Goal: Book appointment/travel/reservation

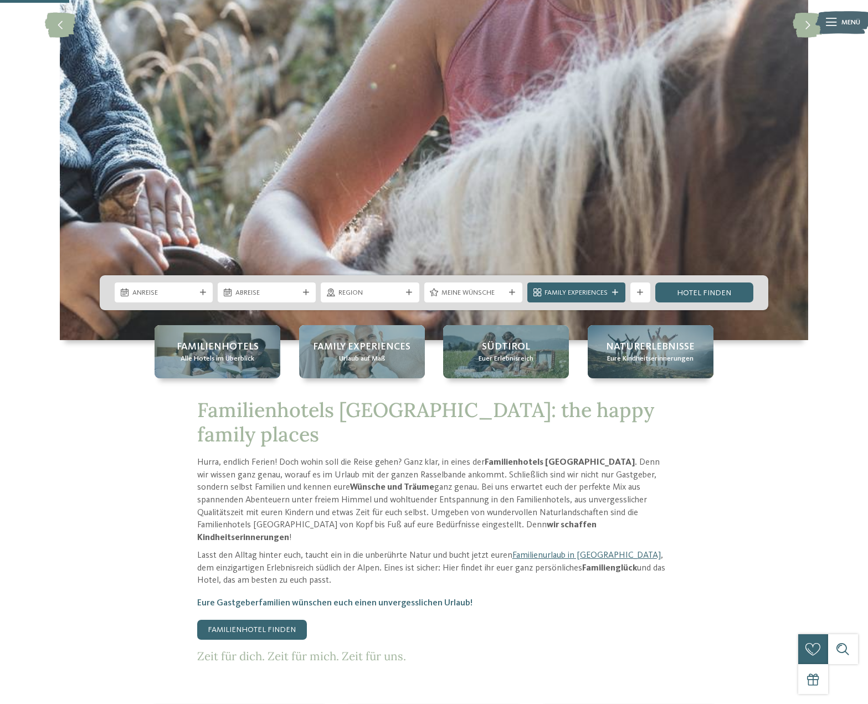
scroll to position [339, 0]
click at [187, 296] on span "Anreise" at bounding box center [163, 293] width 63 height 10
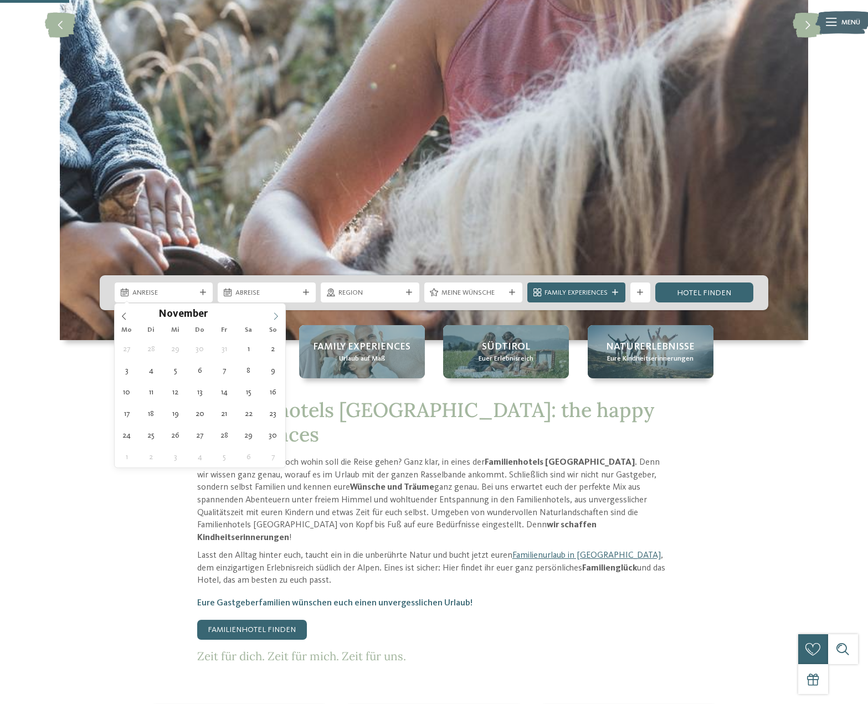
click at [281, 316] on span at bounding box center [275, 312] width 19 height 19
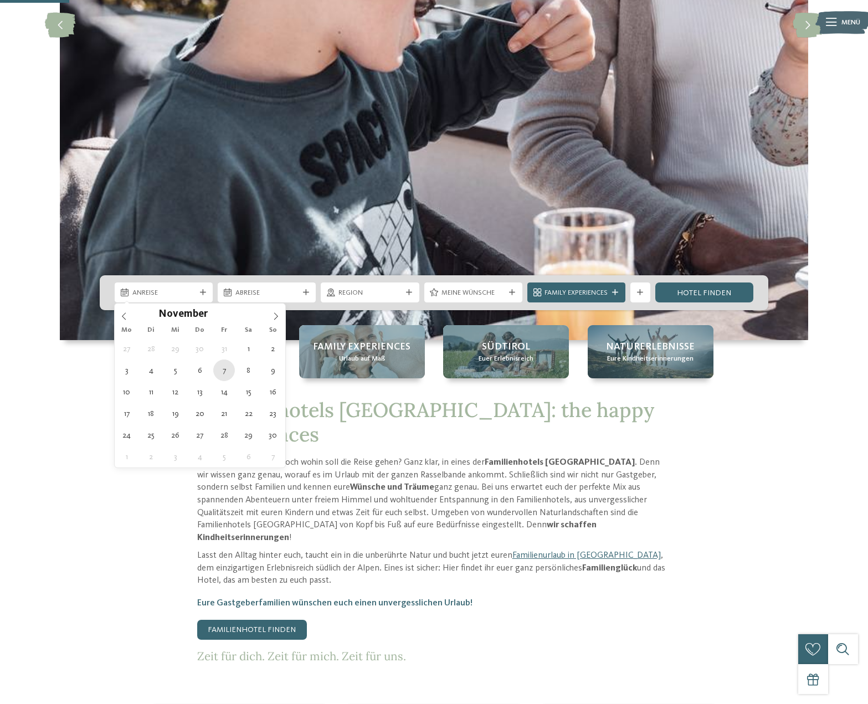
type div "[DATE]"
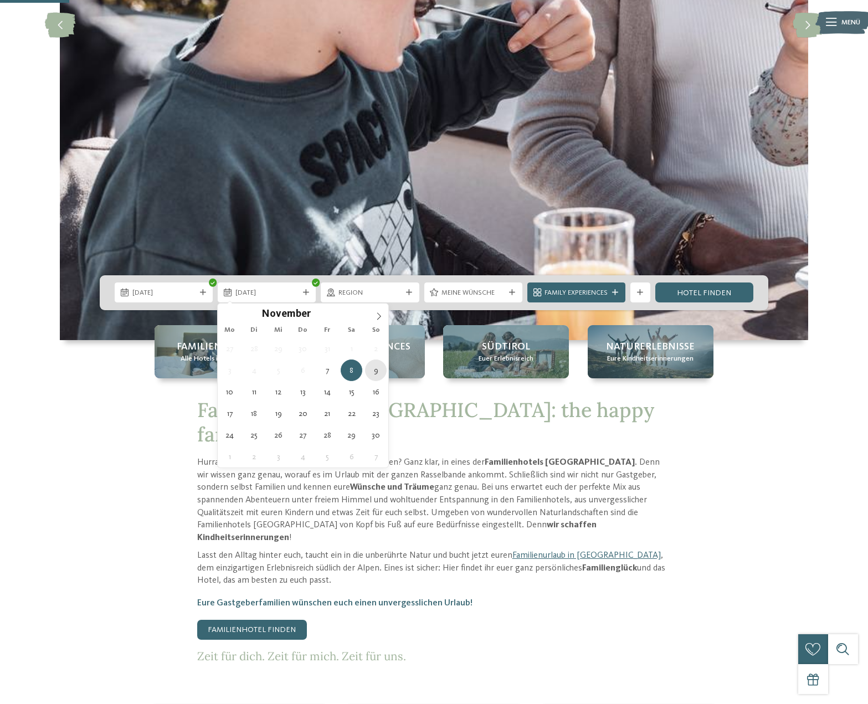
type div "[DATE]"
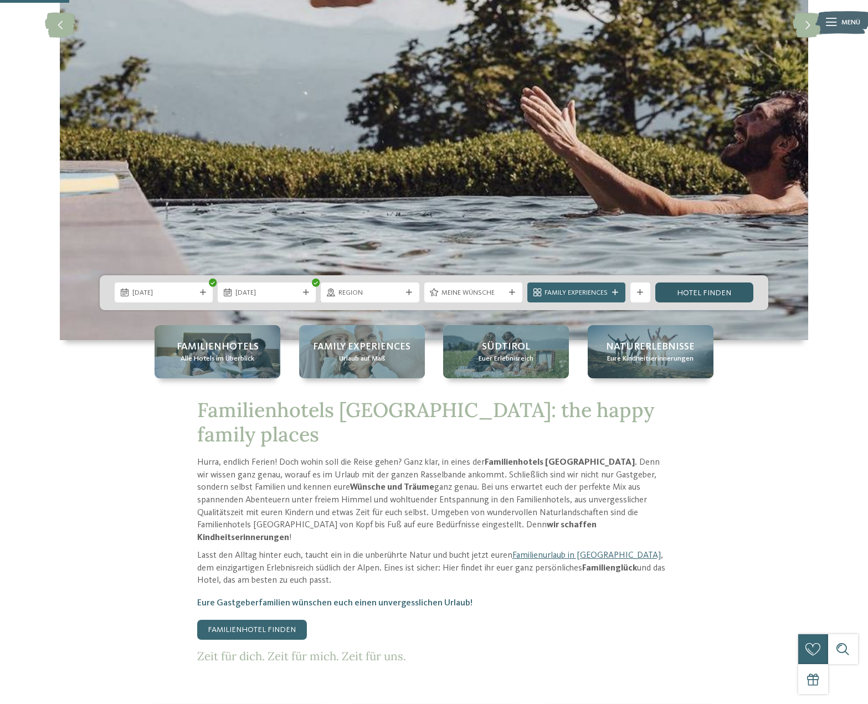
click at [694, 298] on link "Hotel finden" at bounding box center [704, 292] width 98 height 20
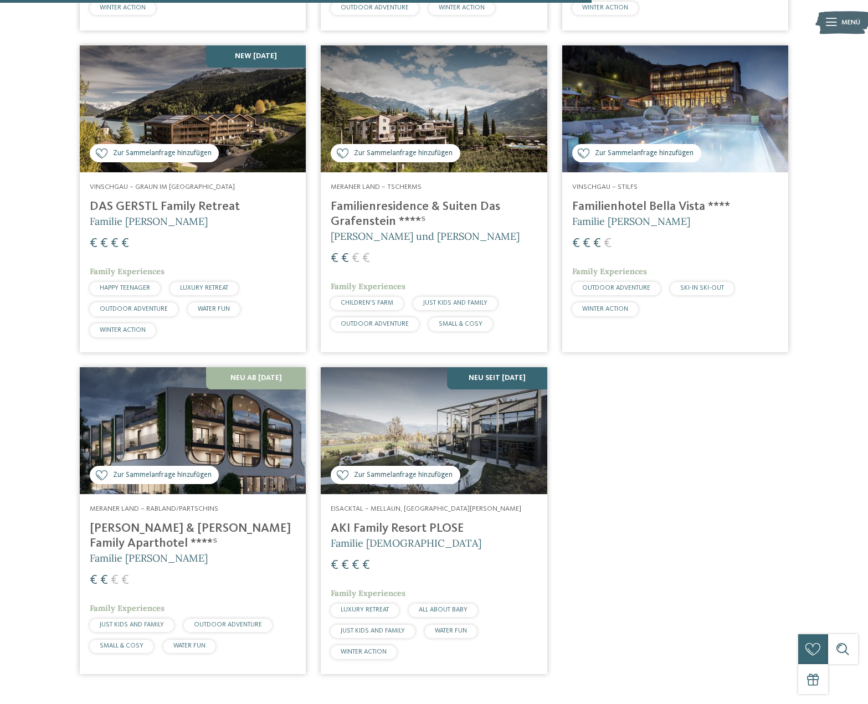
scroll to position [1338, 0]
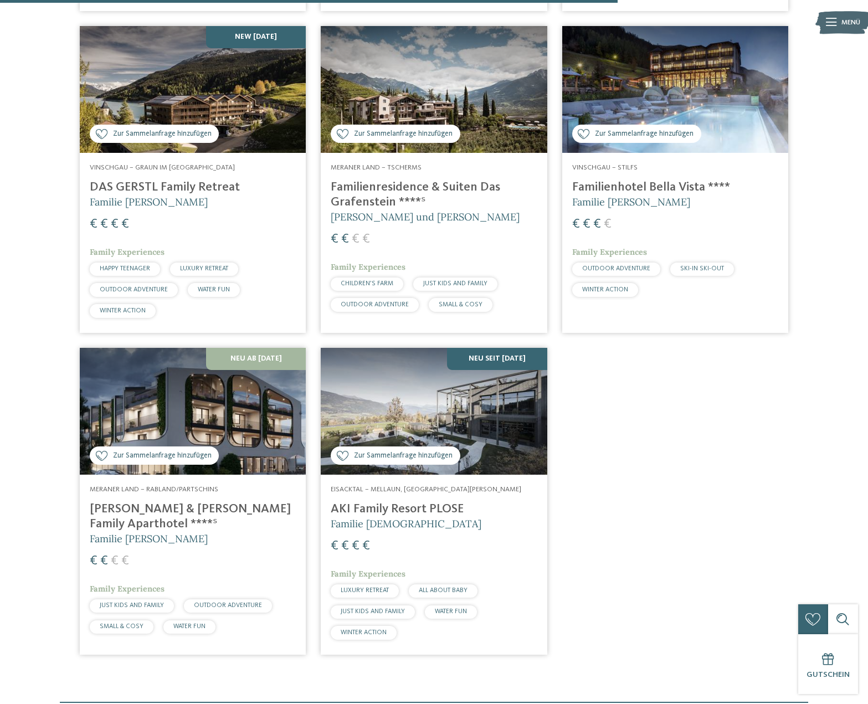
click at [412, 540] on div "€ € € €" at bounding box center [434, 546] width 206 height 18
click at [230, 552] on div "€ € € €" at bounding box center [193, 561] width 206 height 18
click at [225, 532] on h5 "Familie [PERSON_NAME]" at bounding box center [193, 539] width 206 height 14
click at [232, 428] on img at bounding box center [193, 411] width 226 height 127
click at [246, 359] on img at bounding box center [193, 411] width 226 height 127
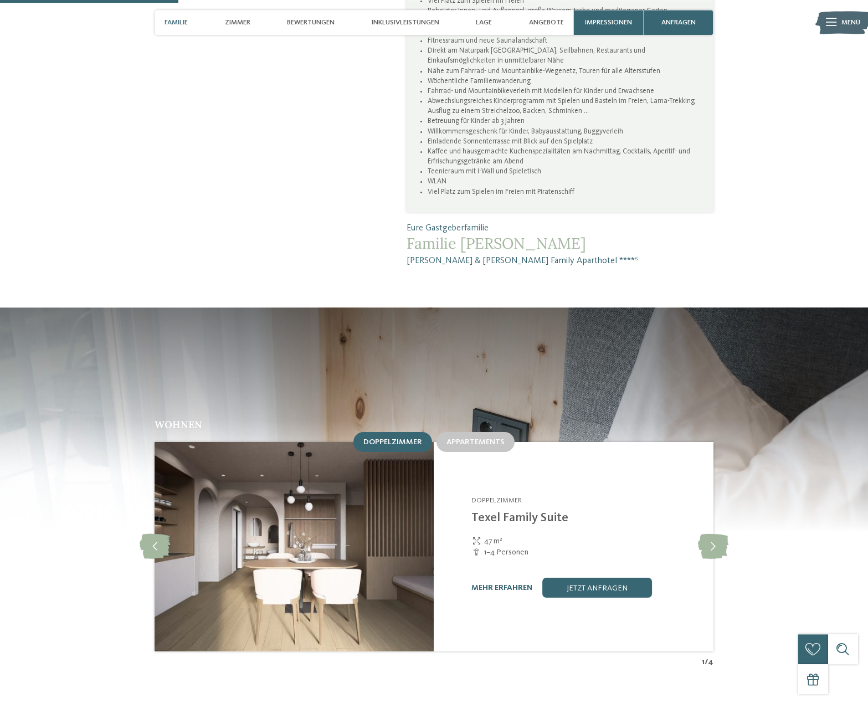
scroll to position [960, 0]
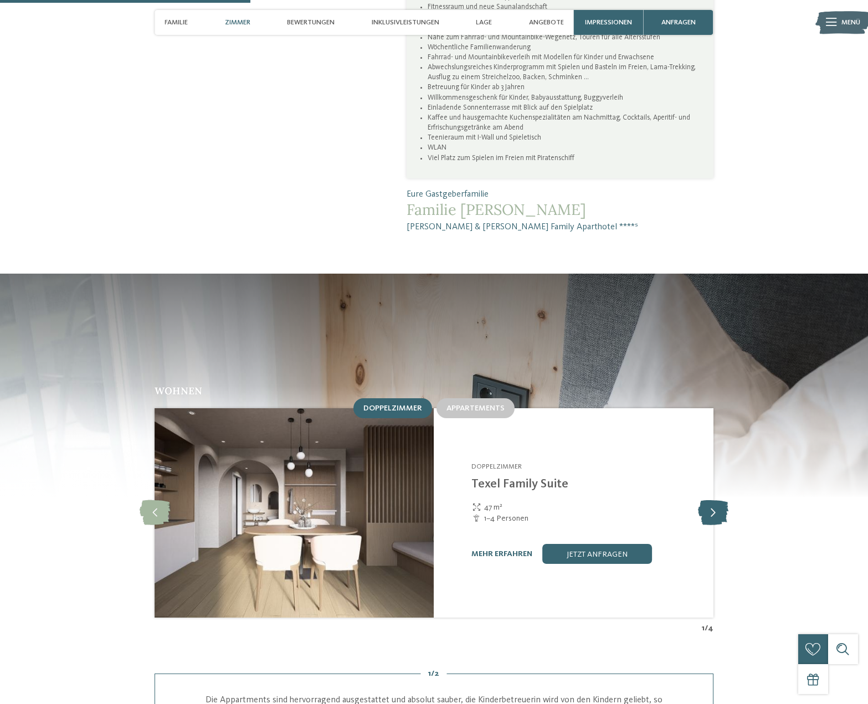
click at [708, 500] on icon at bounding box center [713, 512] width 30 height 25
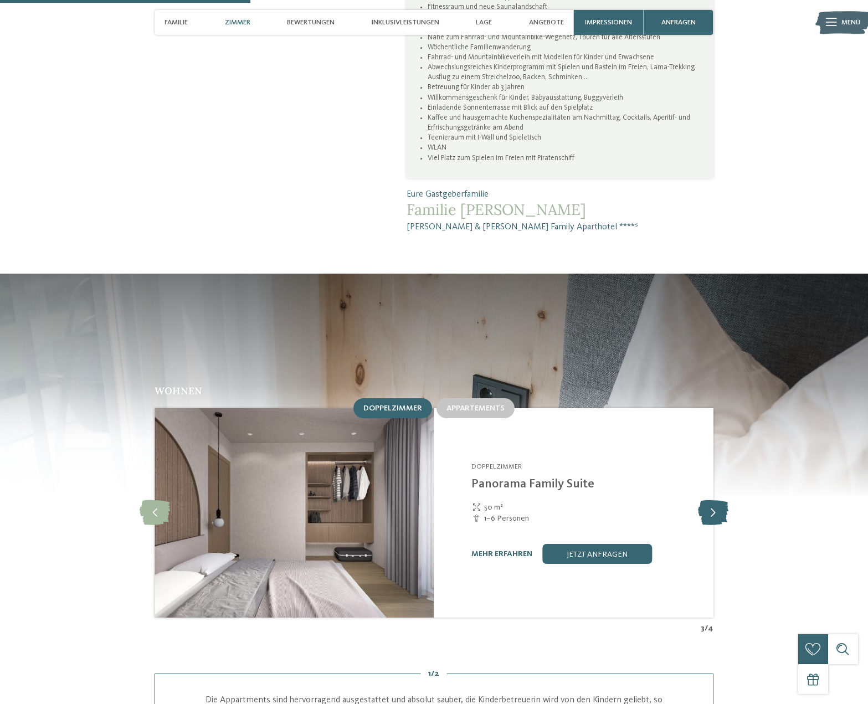
click at [708, 500] on icon at bounding box center [713, 512] width 30 height 25
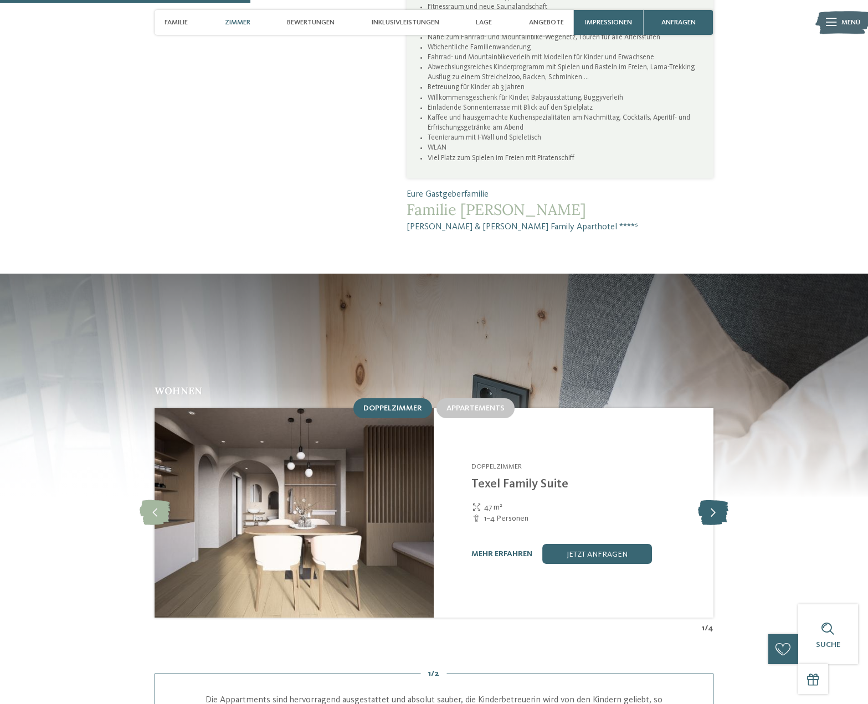
click at [708, 500] on icon at bounding box center [713, 512] width 30 height 25
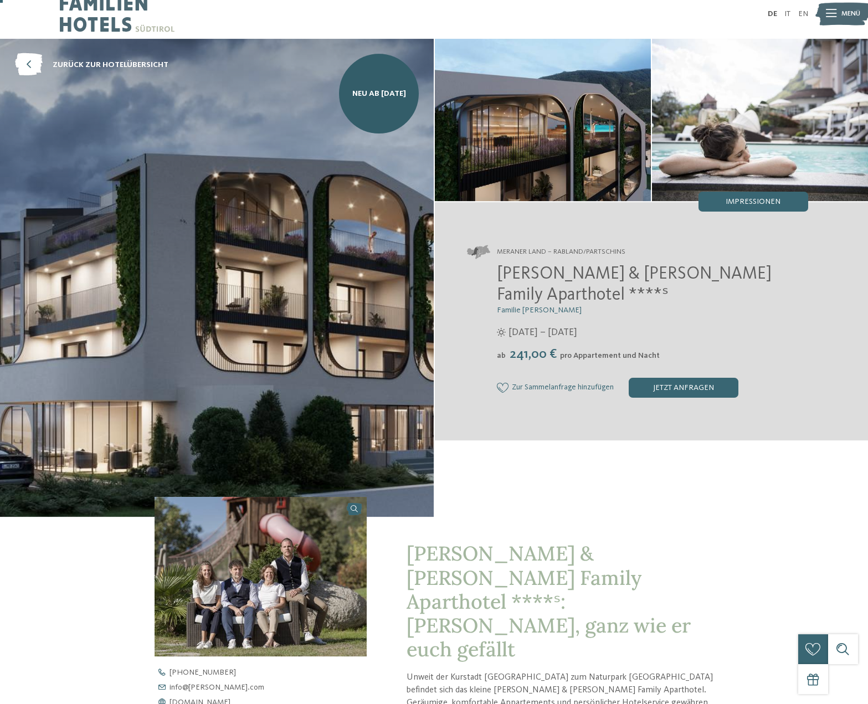
scroll to position [0, 0]
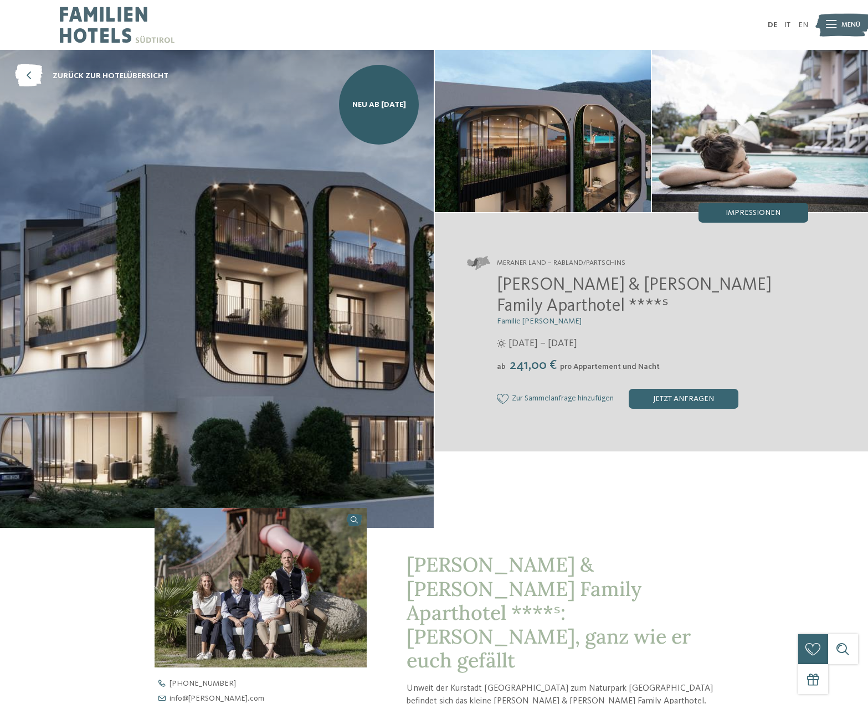
click at [754, 210] on span "Impressionen" at bounding box center [752, 213] width 55 height 8
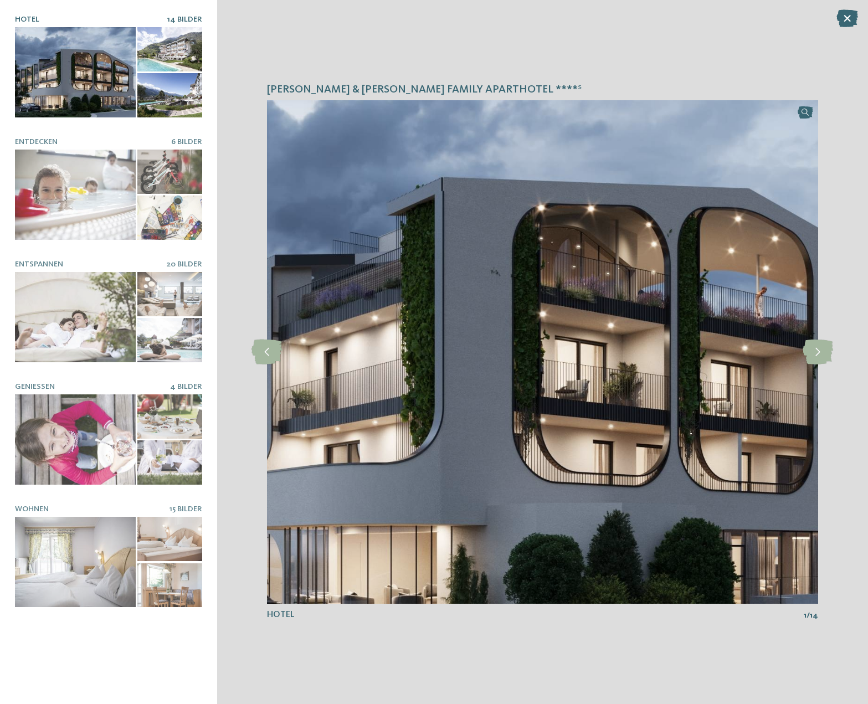
click at [181, 50] on div at bounding box center [169, 49] width 64 height 44
click at [177, 60] on div at bounding box center [169, 49] width 64 height 44
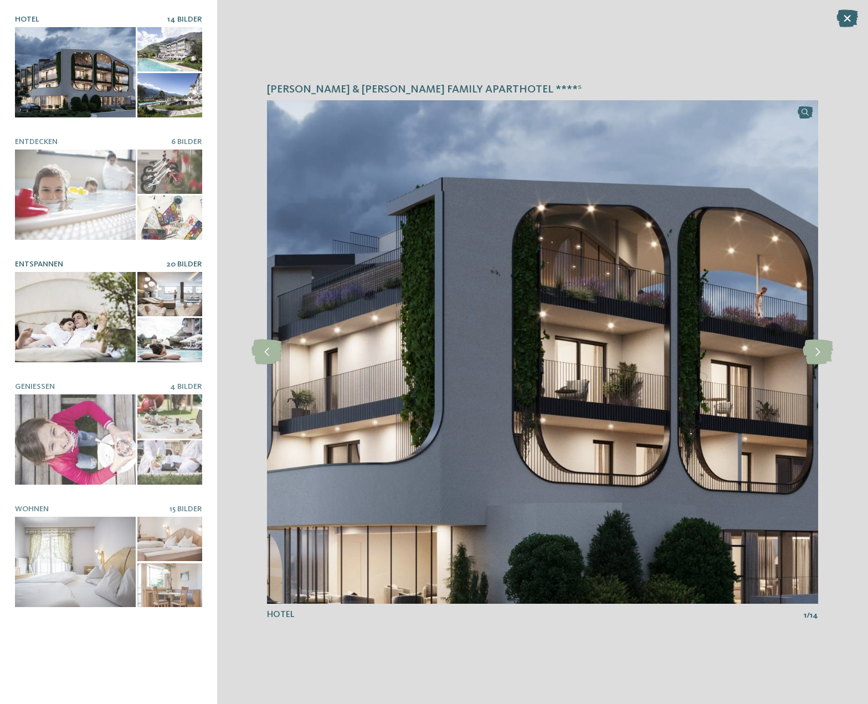
click at [161, 304] on div at bounding box center [169, 294] width 64 height 44
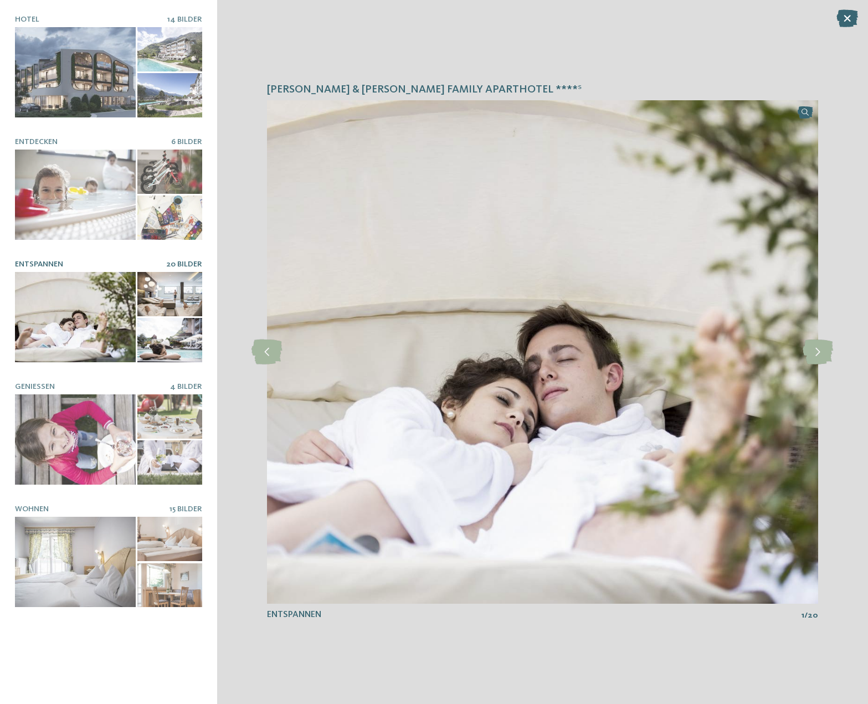
click at [168, 330] on div at bounding box center [169, 340] width 64 height 44
click at [164, 331] on div at bounding box center [169, 340] width 64 height 44
click at [807, 359] on icon at bounding box center [817, 351] width 30 height 25
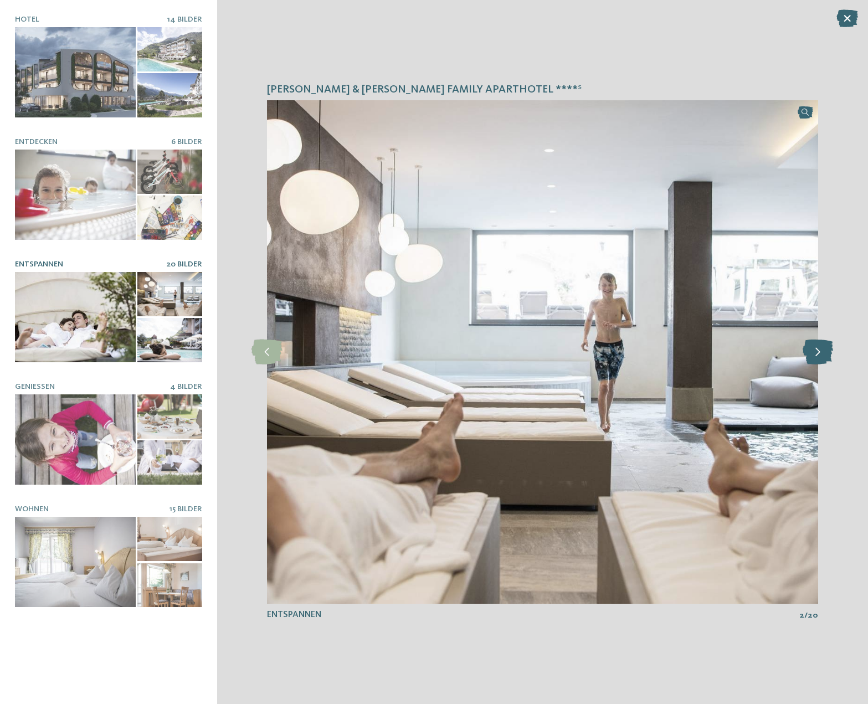
click at [807, 359] on icon at bounding box center [817, 351] width 30 height 25
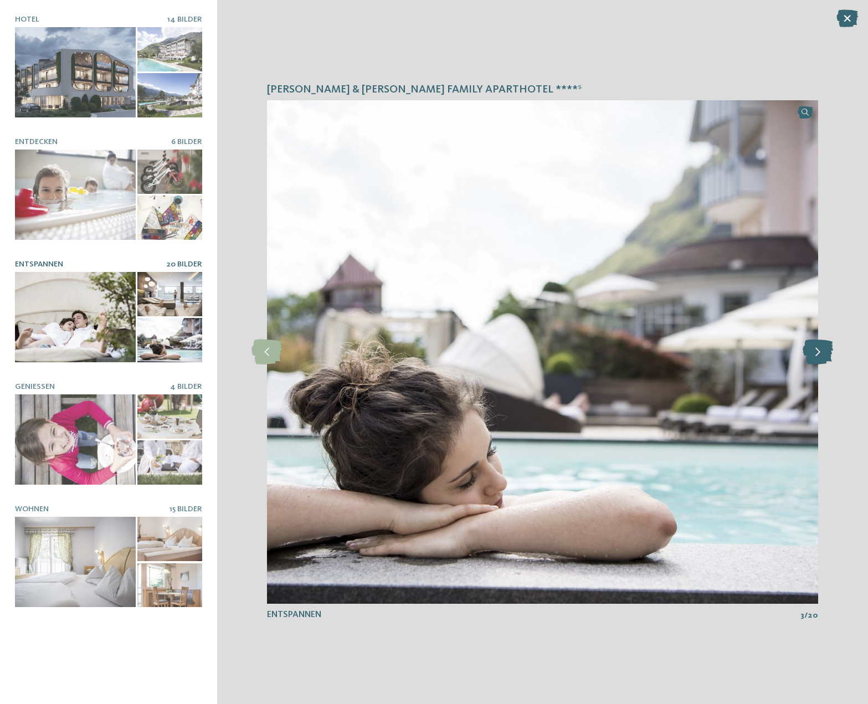
click at [807, 359] on icon at bounding box center [817, 351] width 30 height 25
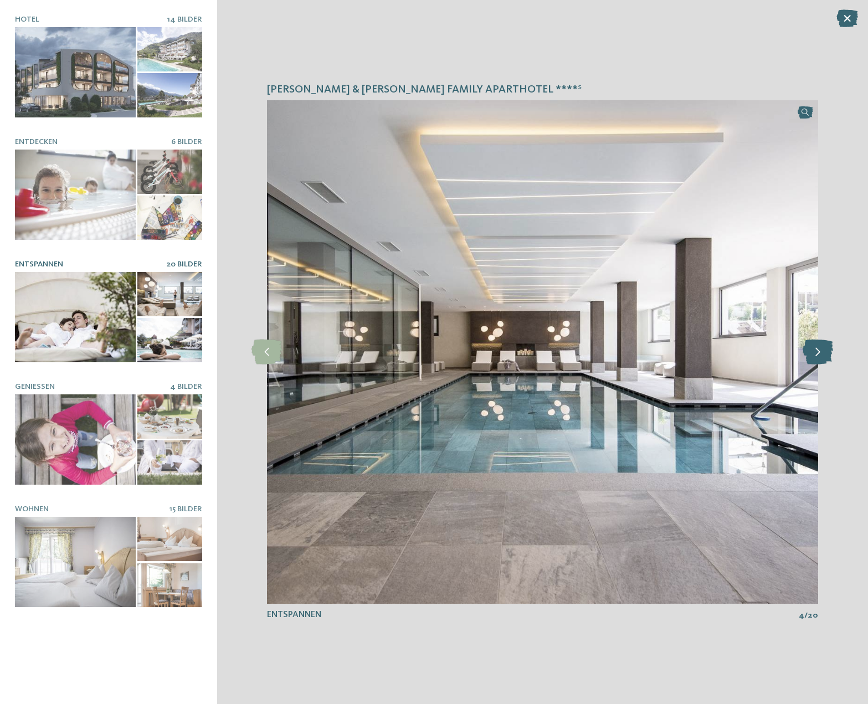
click at [807, 359] on icon at bounding box center [817, 351] width 30 height 25
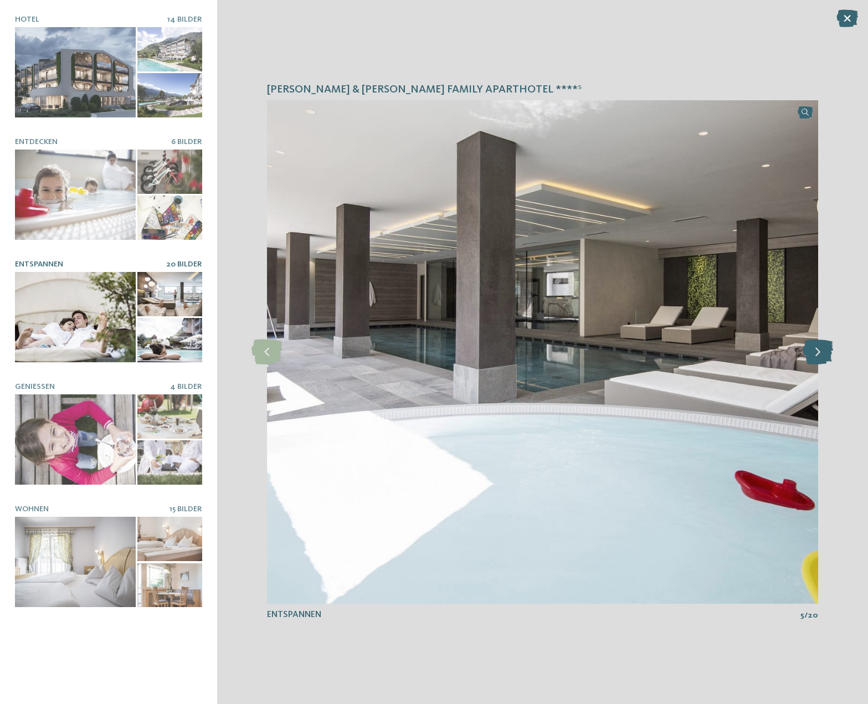
click at [807, 359] on icon at bounding box center [817, 351] width 30 height 25
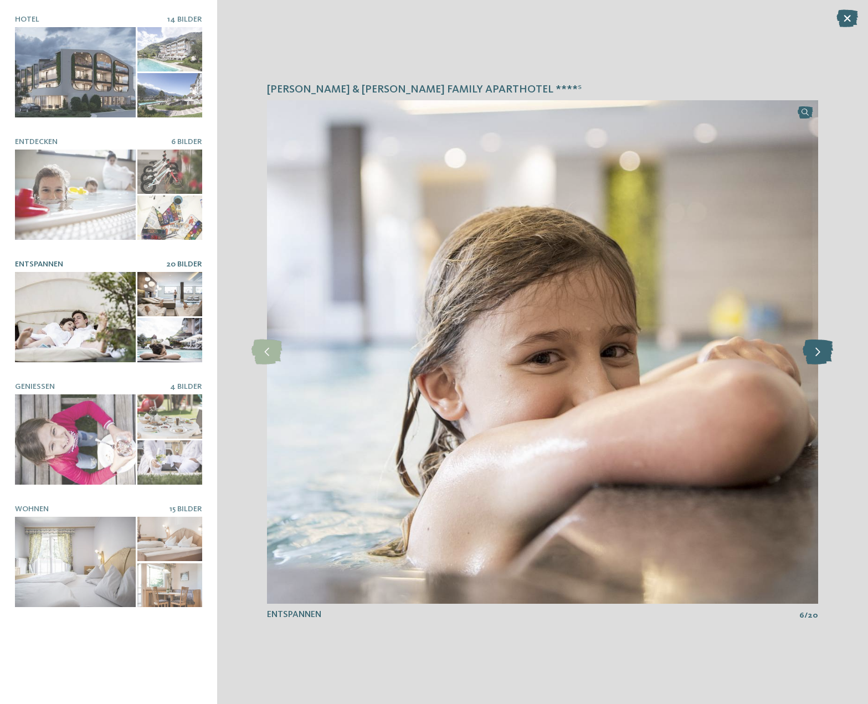
click at [807, 359] on icon at bounding box center [817, 351] width 30 height 25
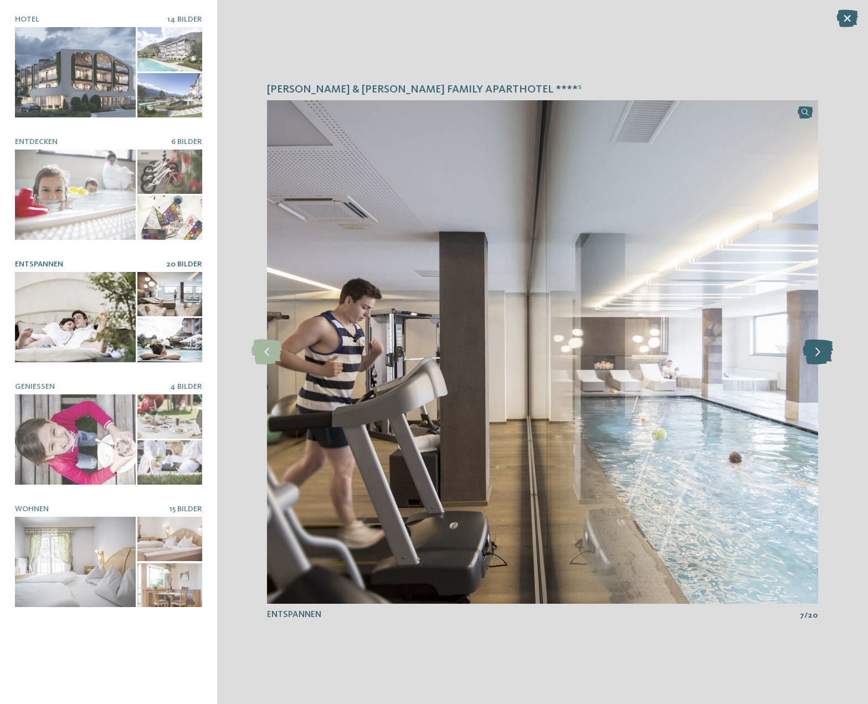
click at [807, 359] on icon at bounding box center [817, 351] width 30 height 25
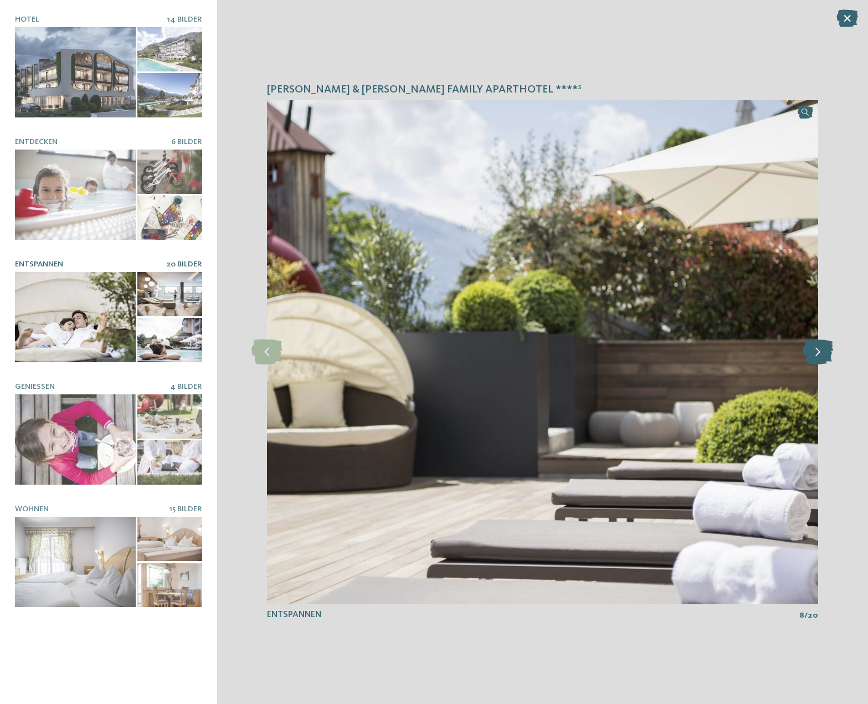
click at [807, 359] on icon at bounding box center [817, 351] width 30 height 25
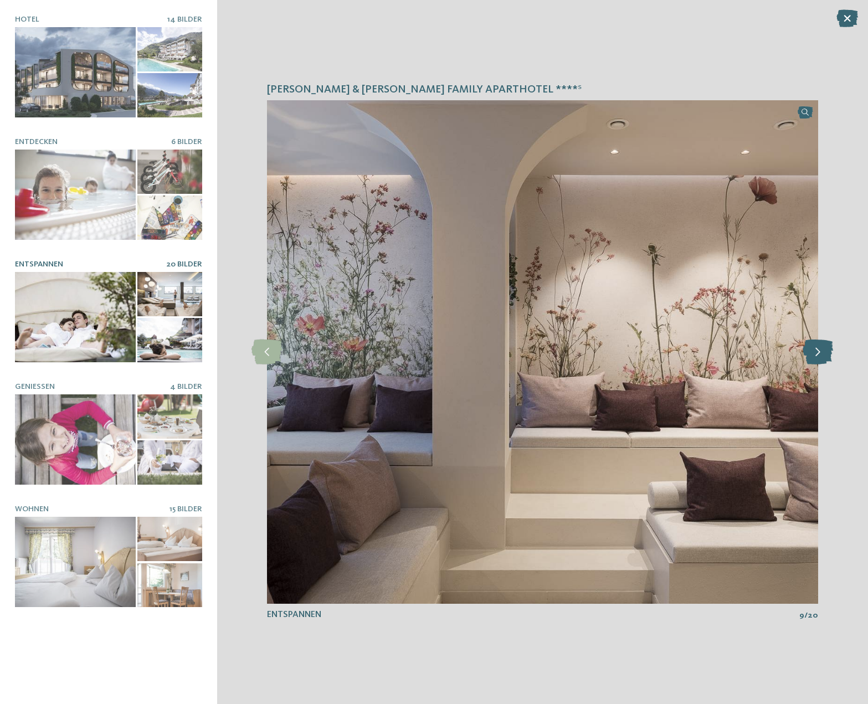
click at [807, 359] on icon at bounding box center [817, 351] width 30 height 25
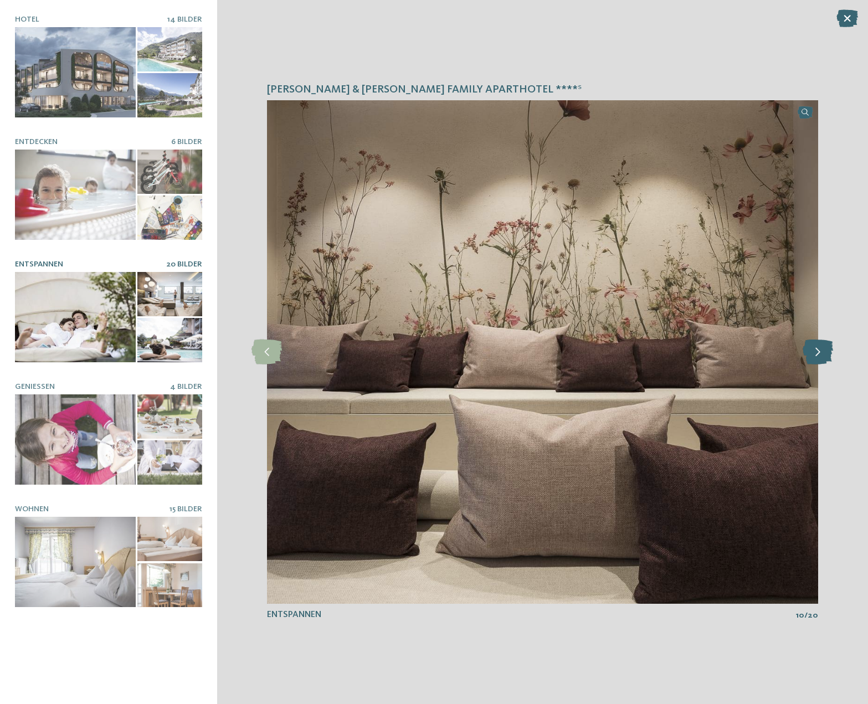
click at [807, 359] on icon at bounding box center [817, 351] width 30 height 25
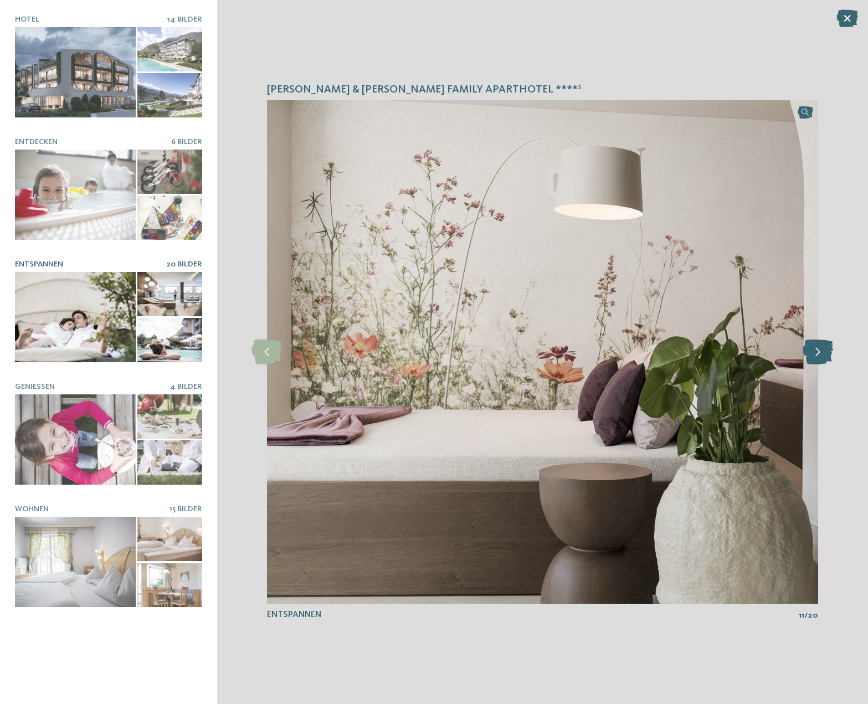
click at [807, 359] on icon at bounding box center [817, 351] width 30 height 25
